Goal: Information Seeking & Learning: Find specific fact

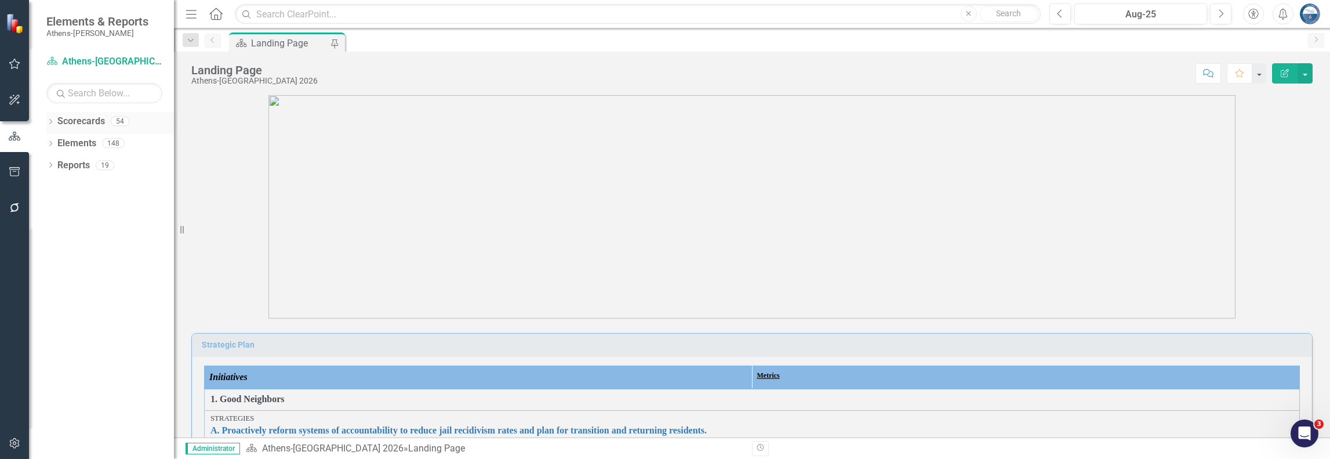
click at [50, 121] on icon "Dropdown" at bounding box center [50, 122] width 8 height 6
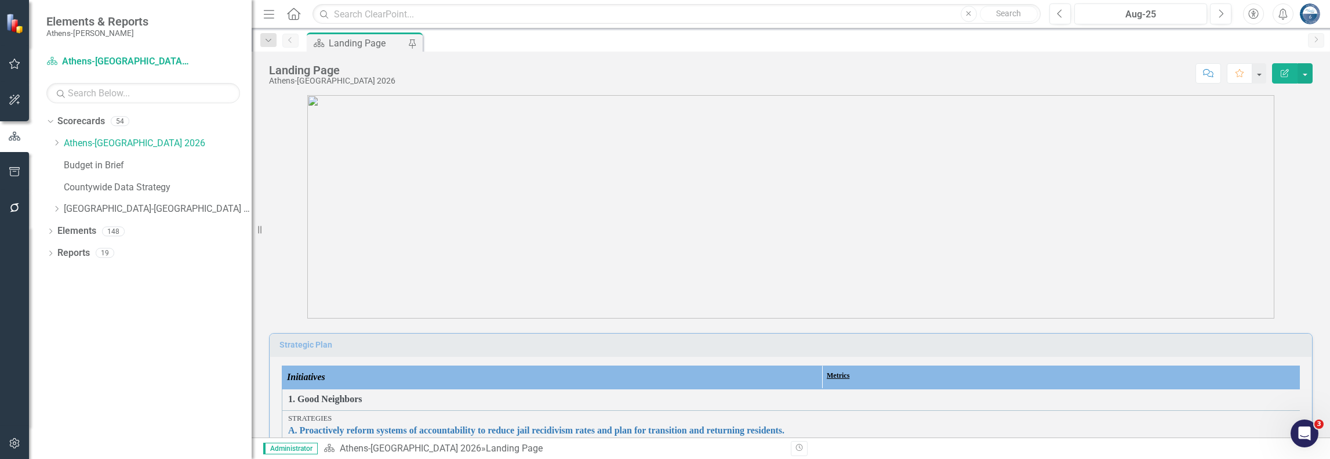
drag, startPoint x: 176, startPoint y: 201, endPoint x: 252, endPoint y: 204, distance: 75.4
click at [252, 204] on div "Resize" at bounding box center [256, 229] width 9 height 459
click at [149, 208] on link "[GEOGRAPHIC_DATA]-[GEOGRAPHIC_DATA] 2025" at bounding box center [158, 208] width 188 height 13
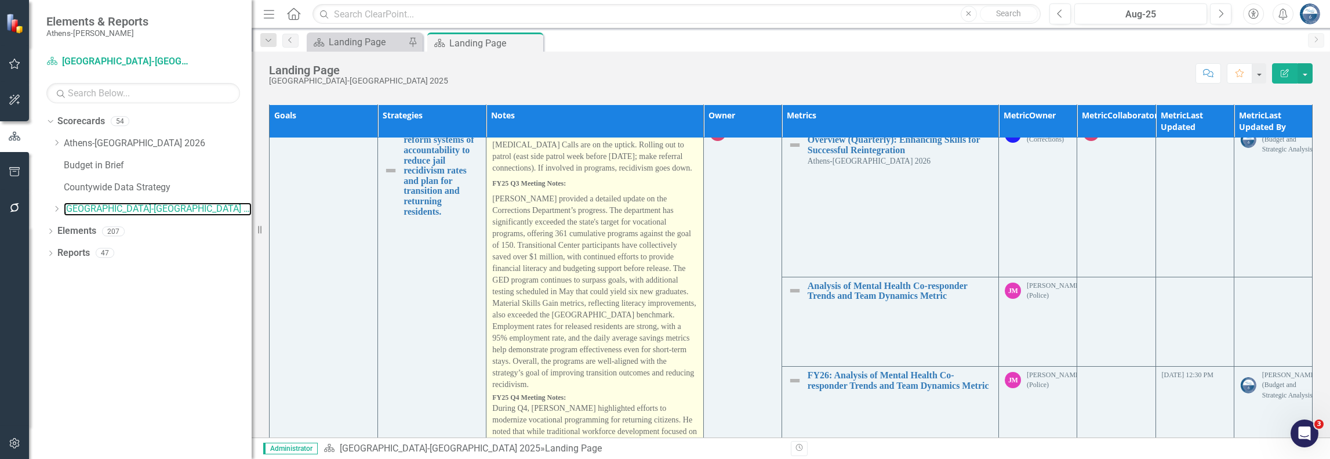
scroll to position [290, 0]
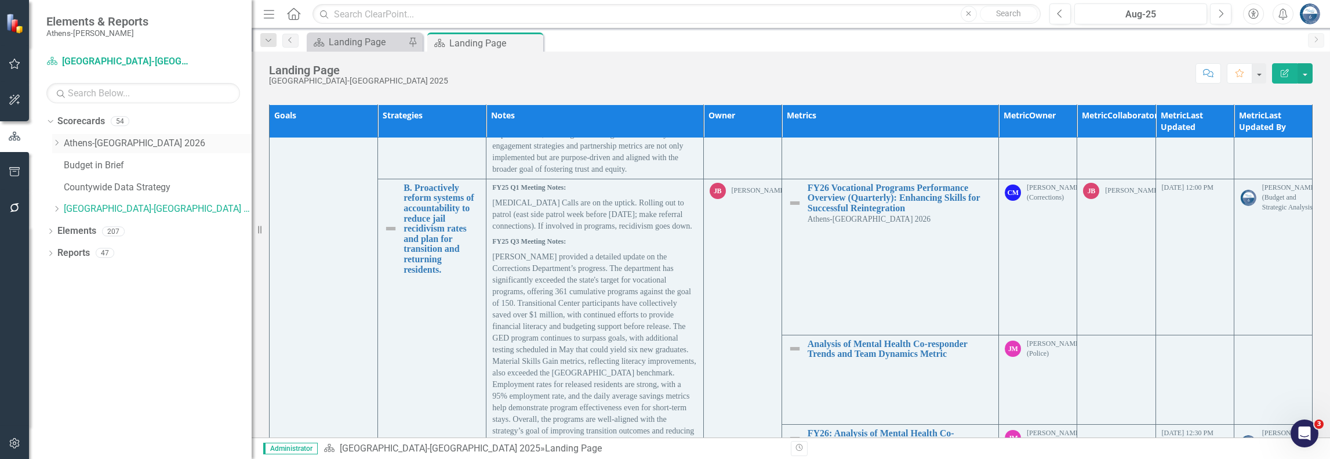
click at [99, 143] on link "Athens-[GEOGRAPHIC_DATA] 2026" at bounding box center [158, 143] width 188 height 13
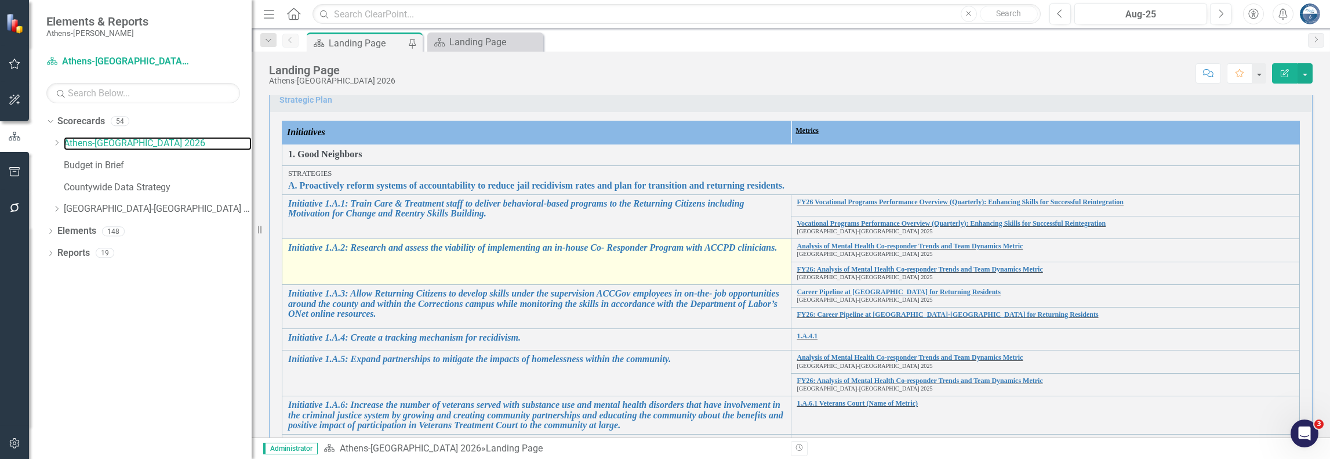
scroll to position [290, 0]
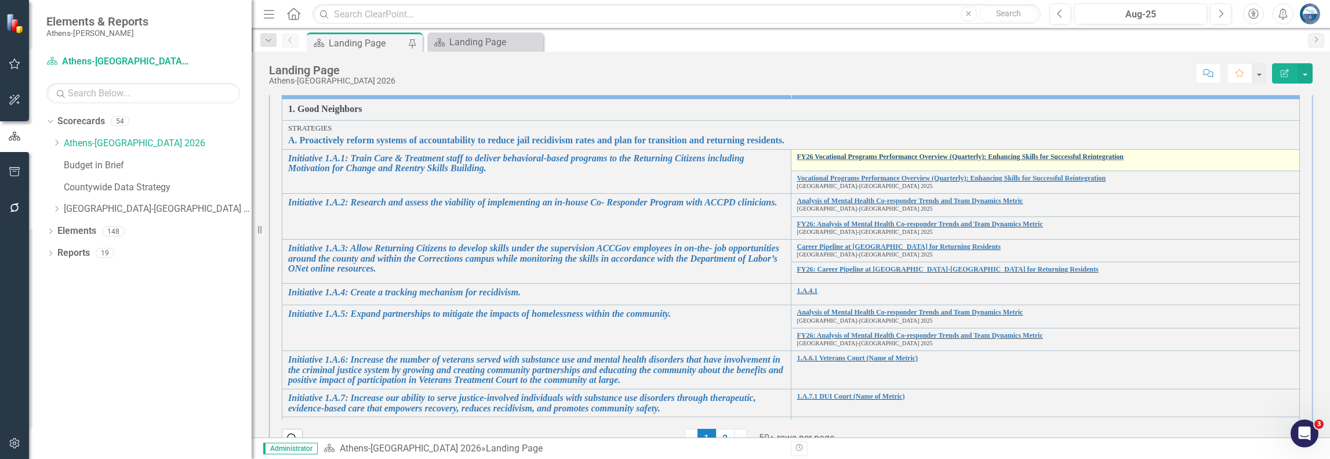
click at [840, 153] on link "FY26 Vocational Programs Performance Overview (Quarterly): Enhancing Skills for…" at bounding box center [1045, 157] width 497 height 8
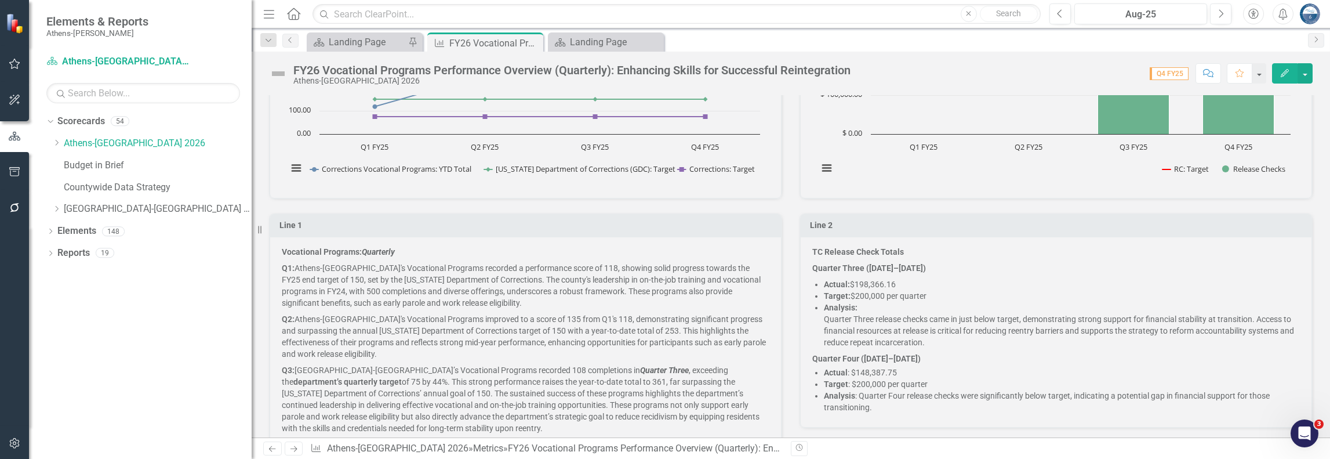
scroll to position [522, 0]
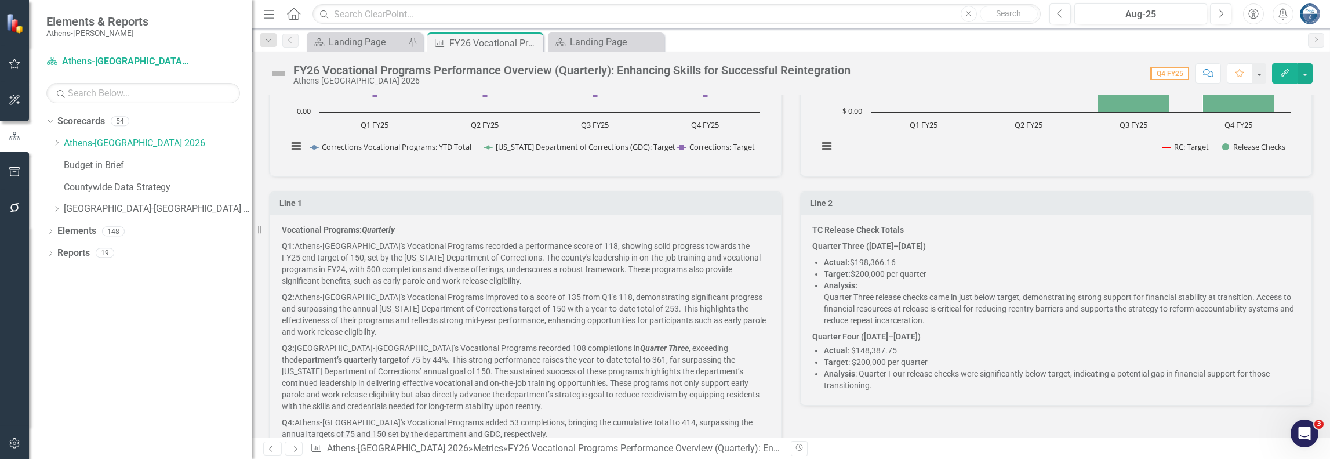
click at [357, 252] on p "Q1: Athens-[GEOGRAPHIC_DATA]'s Vocational Programs recorded a performance score…" at bounding box center [526, 263] width 488 height 51
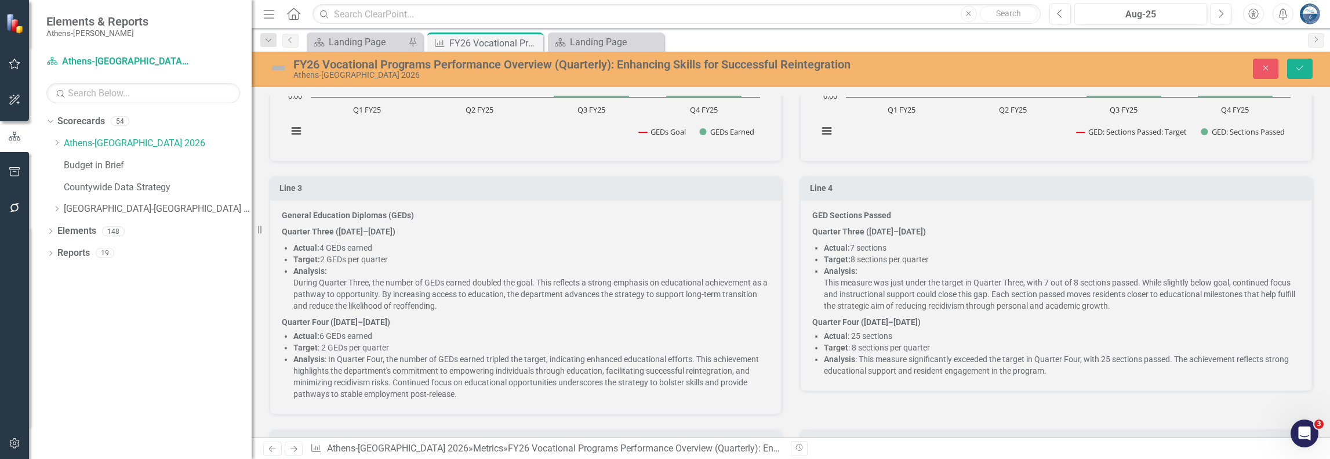
scroll to position [1102, 0]
click at [470, 253] on p "Target: 2 GEDs per quarter" at bounding box center [531, 259] width 476 height 12
click at [283, 213] on p "General Education Diplomas (GEDs)" at bounding box center [526, 216] width 488 height 14
click at [282, 210] on strong "General Education Diplomas (GEDs)" at bounding box center [348, 214] width 132 height 9
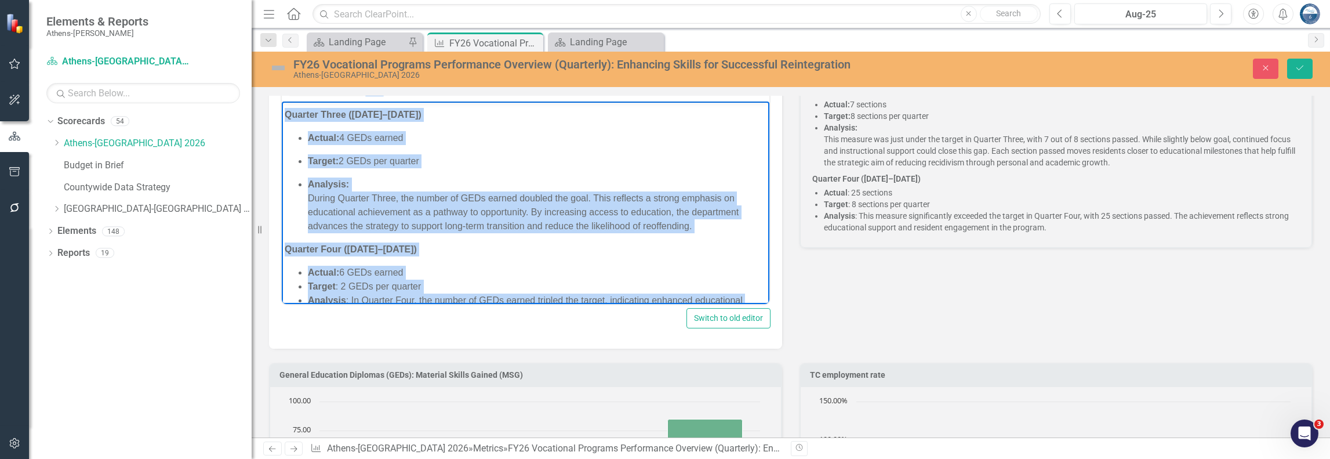
scroll to position [90, 0]
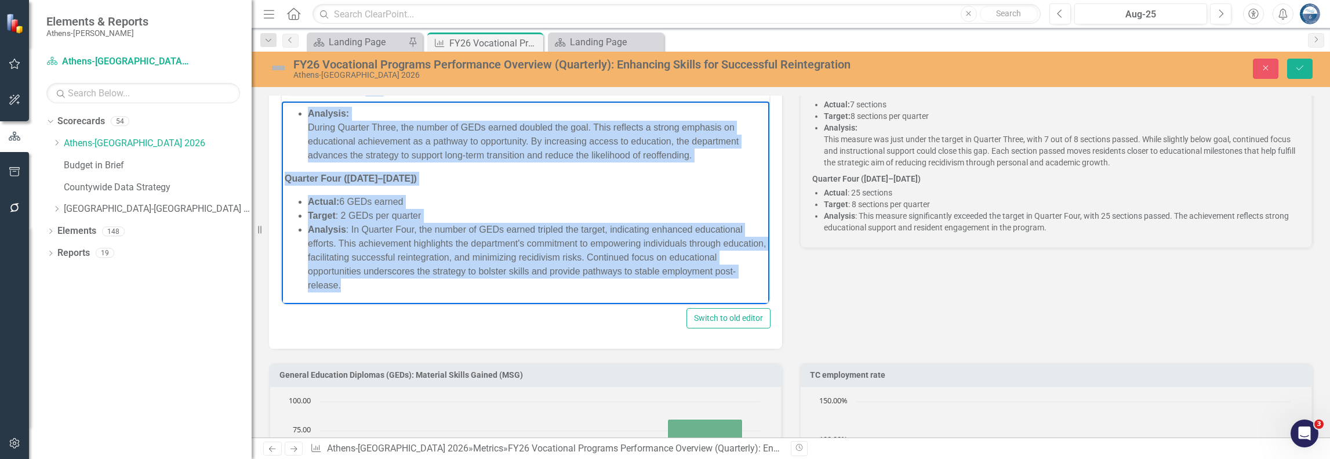
drag, startPoint x: 285, startPoint y: 110, endPoint x: 518, endPoint y: 296, distance: 298.6
click at [518, 296] on body "General Education Diplomas (GEDs) Quarter Three ([DATE]–[DATE]) Actual: 4 GEDs …" at bounding box center [526, 156] width 488 height 293
copy body "General Education Diplomas (GEDs) Quarter Three ([DATE]–[DATE]) Actual: 4 GEDs …"
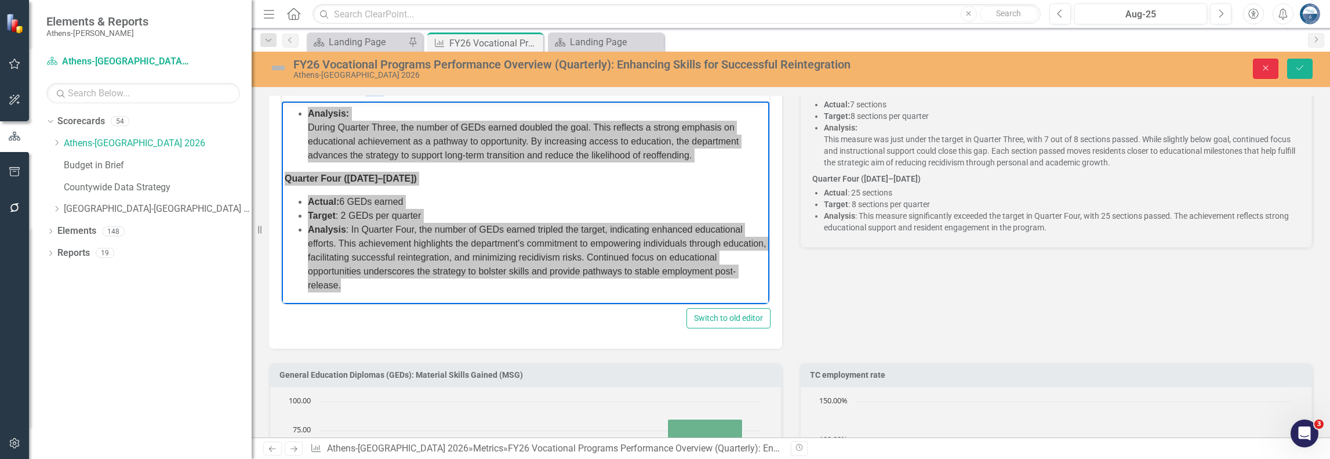
click at [1265, 71] on icon "Close" at bounding box center [1265, 68] width 10 height 8
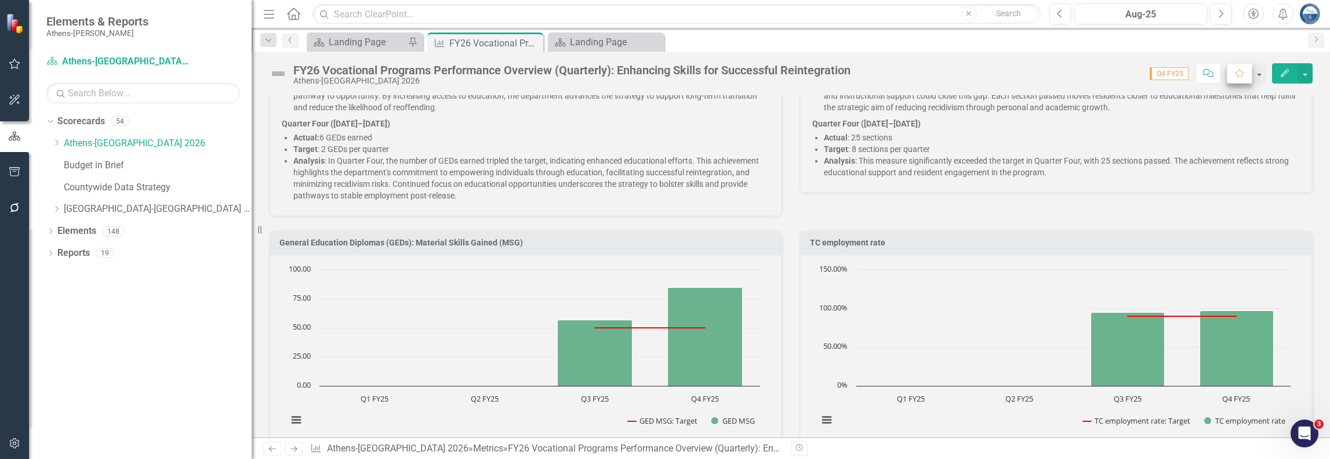
scroll to position [1185, 0]
